Goal: Task Accomplishment & Management: Manage account settings

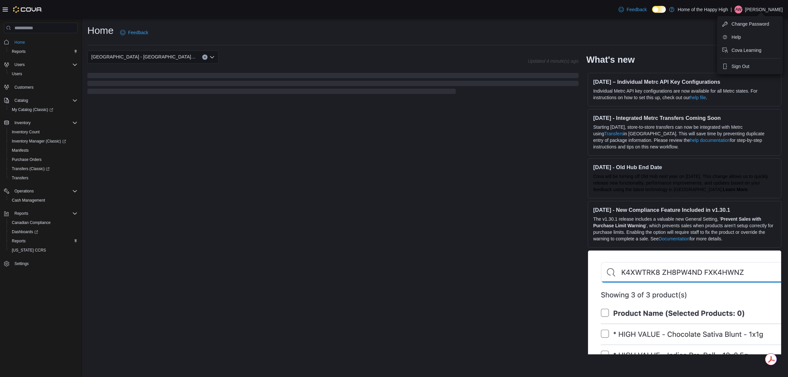
click at [753, 57] on ul "Change Password Help Cova Learning Sign Out" at bounding box center [750, 45] width 66 height 58
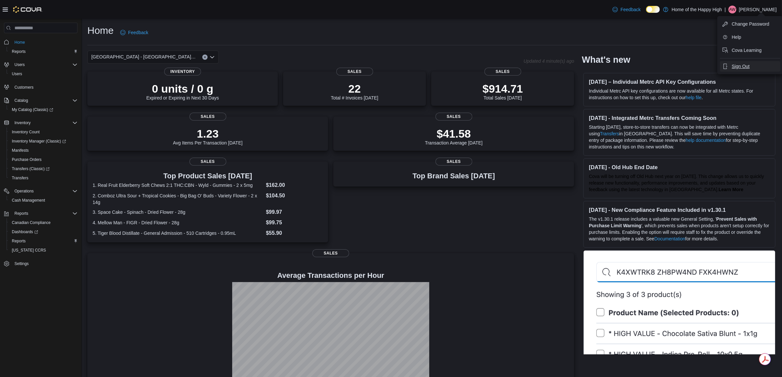
click at [746, 63] on span "Sign Out" at bounding box center [740, 66] width 18 height 7
